Goal: Check status: Check status

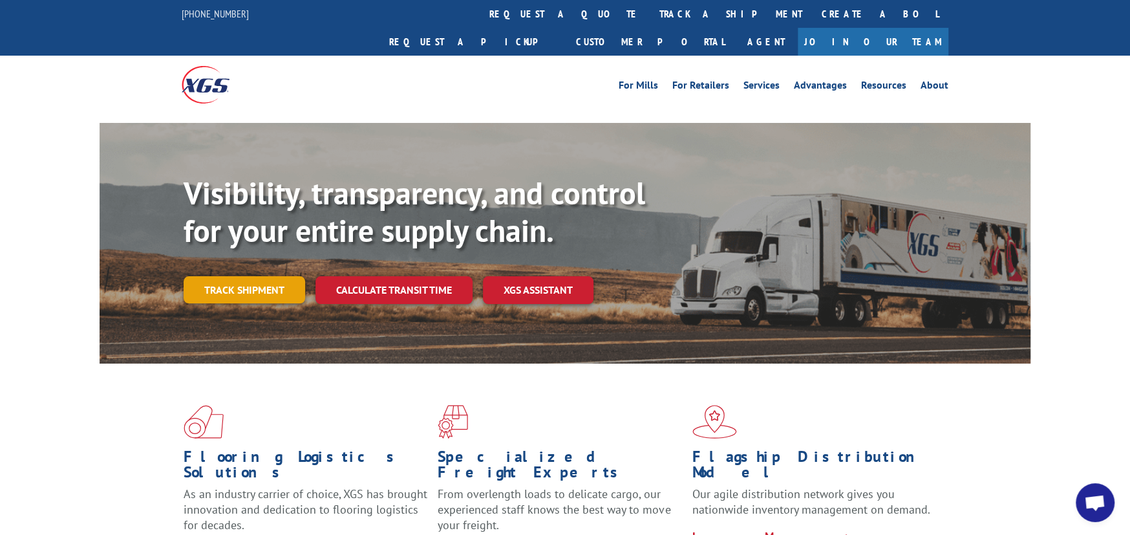
click at [272, 276] on link "Track shipment" at bounding box center [245, 289] width 122 height 27
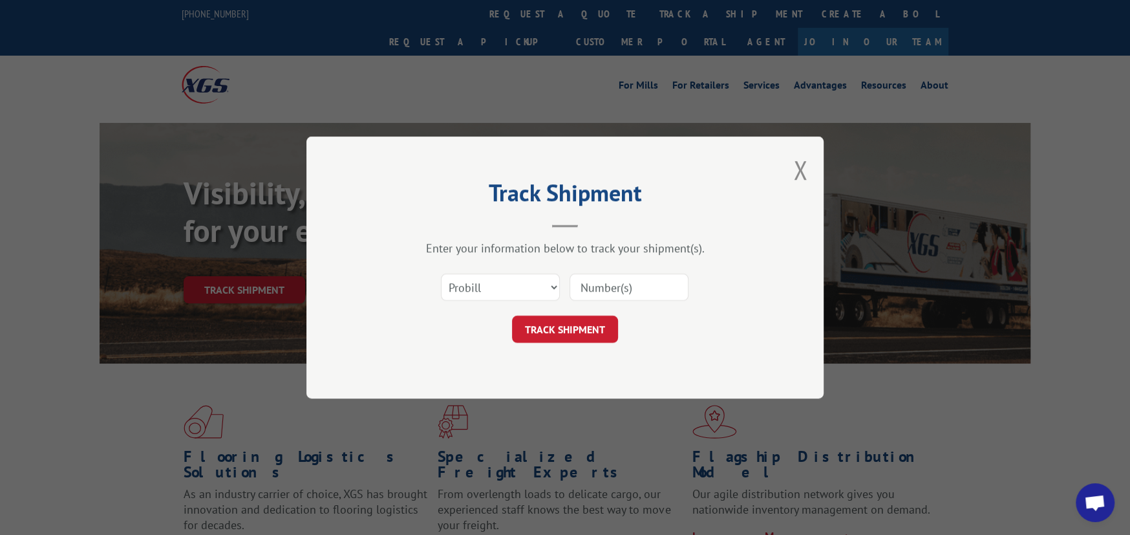
click at [621, 288] on input at bounding box center [629, 287] width 119 height 27
type input "17605544"
click at [594, 329] on button "TRACK SHIPMENT" at bounding box center [565, 329] width 106 height 27
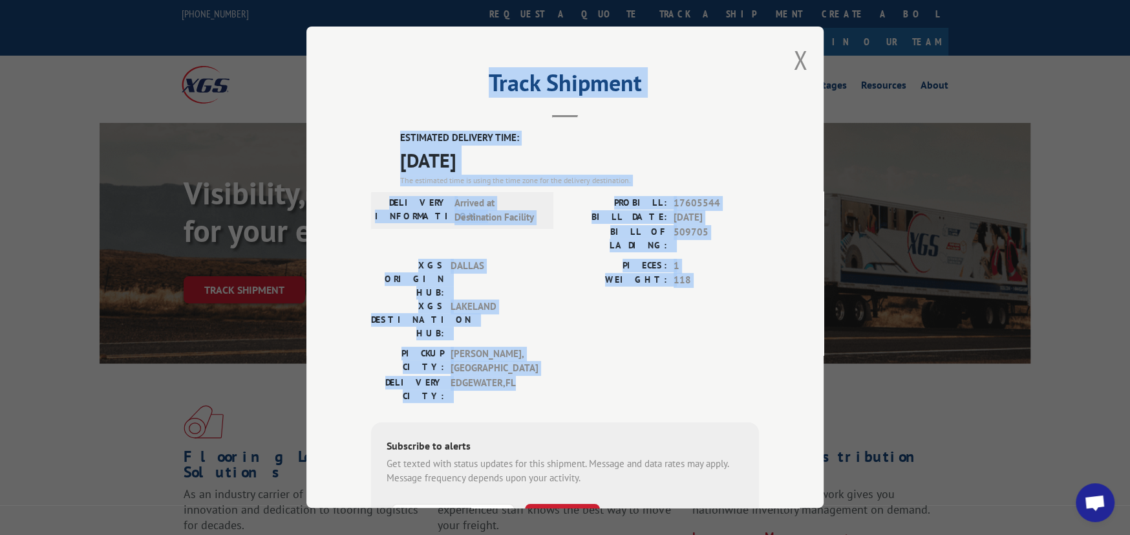
drag, startPoint x: 364, startPoint y: 118, endPoint x: 660, endPoint y: 317, distance: 356.4
click at [660, 317] on div "Track Shipment ESTIMATED DELIVERY TIME: [DATE] The estimated time is using the …" at bounding box center [565, 267] width 517 height 481
copy div "Track Shipment ESTIMATED DELIVERY TIME: [DATE] The estimated time is using the …"
click at [797, 54] on button "Close modal" at bounding box center [801, 60] width 14 height 34
